Goal: Use online tool/utility: Use online tool/utility

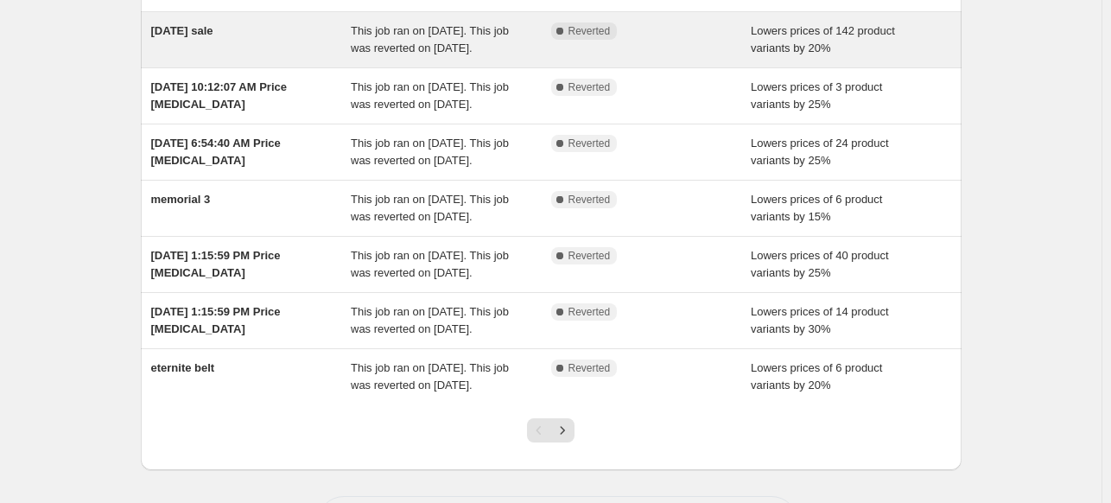
scroll to position [315, 0]
click at [213, 37] on span "[DATE] sale" at bounding box center [182, 30] width 62 height 13
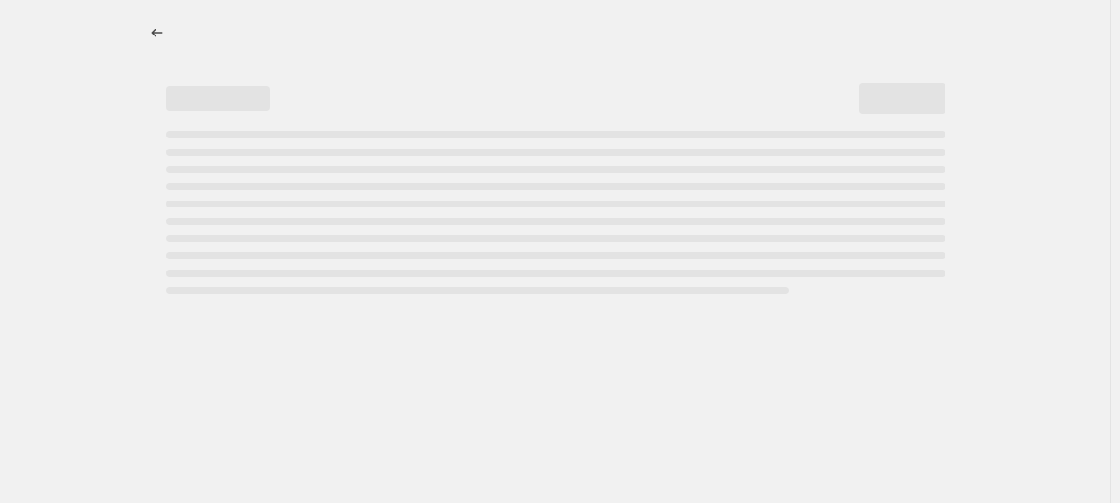
select select "percentage"
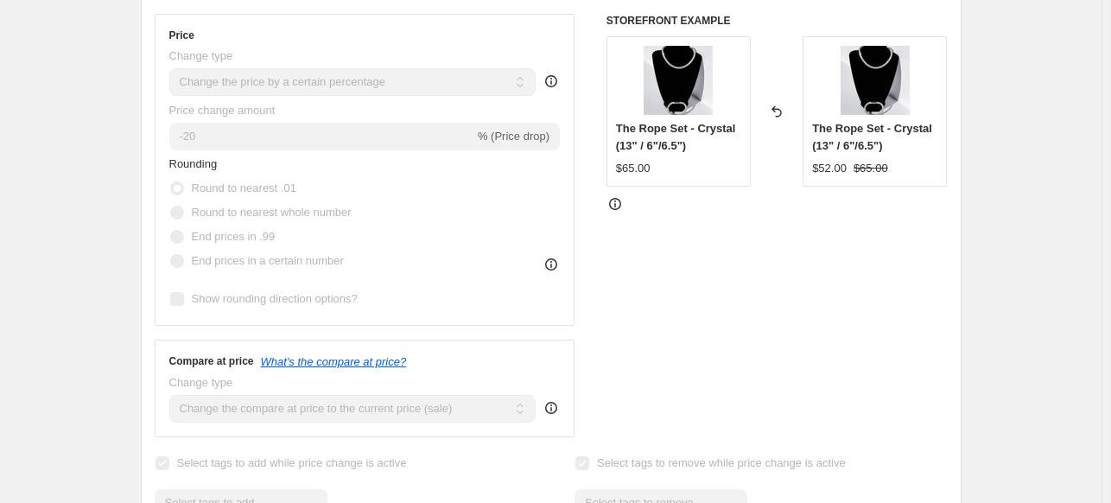
scroll to position [439, 0]
